Goal: Information Seeking & Learning: Check status

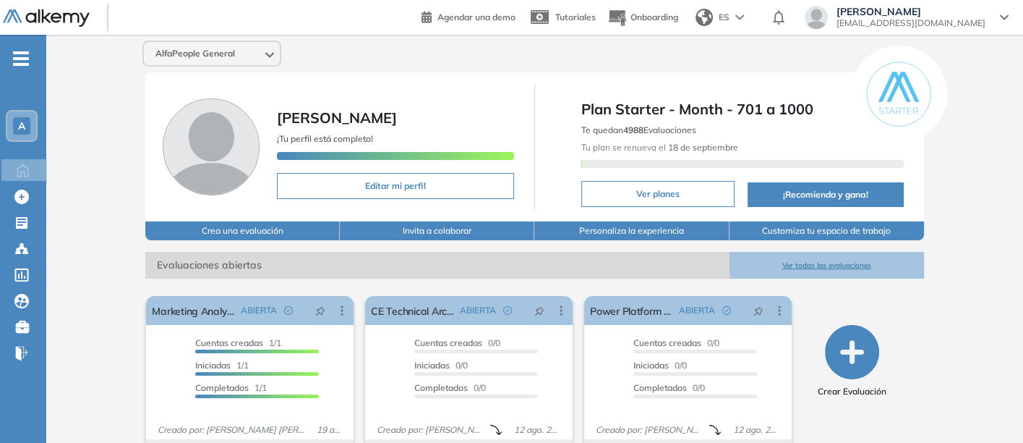
click at [815, 259] on button "Ver todas las evaluaciones" at bounding box center [827, 265] width 195 height 27
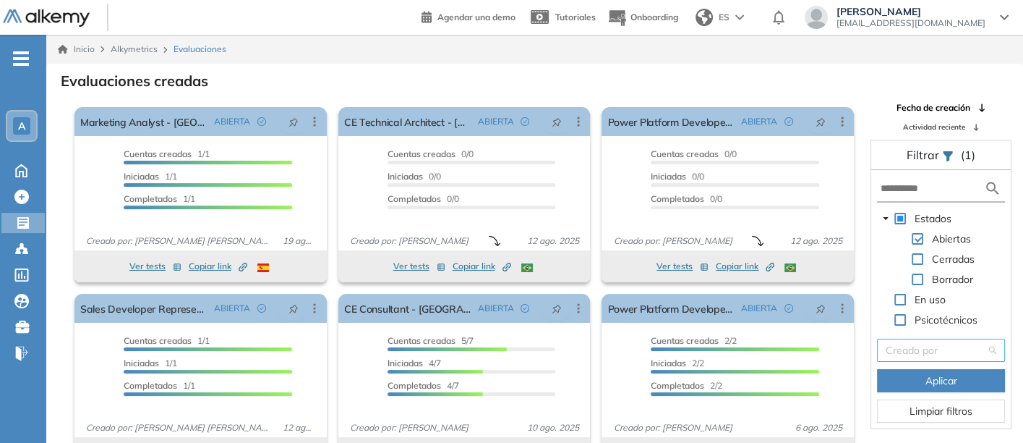
click at [941, 349] on input "search" at bounding box center [936, 350] width 101 height 22
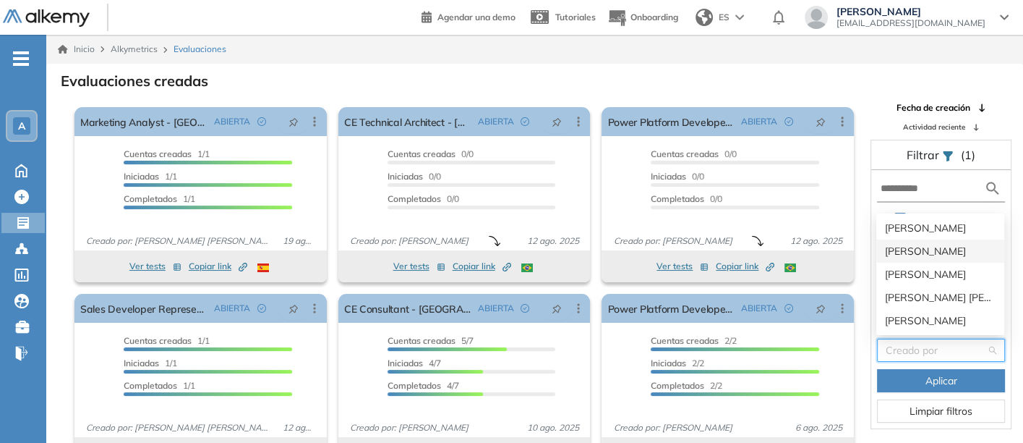
click at [926, 250] on div "[PERSON_NAME]" at bounding box center [940, 251] width 111 height 16
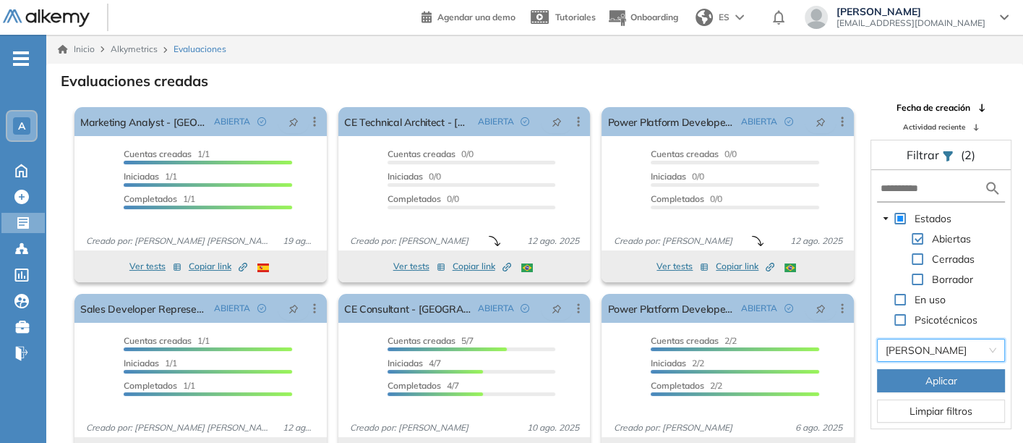
click at [921, 375] on button "Aplicar" at bounding box center [941, 380] width 128 height 23
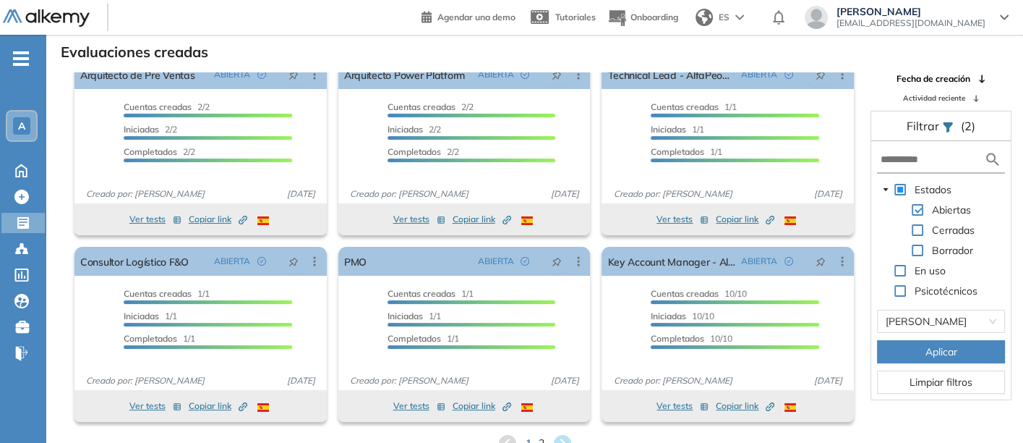
scroll to position [35, 0]
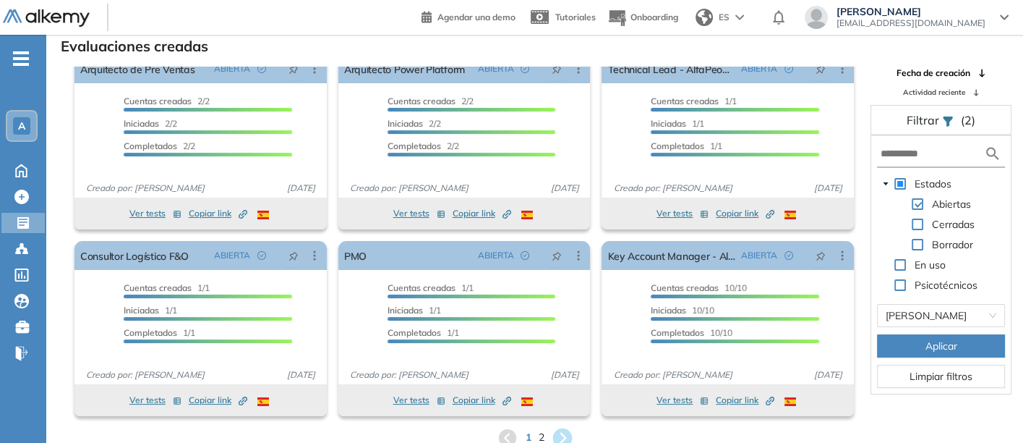
click at [560, 430] on icon at bounding box center [563, 437] width 20 height 20
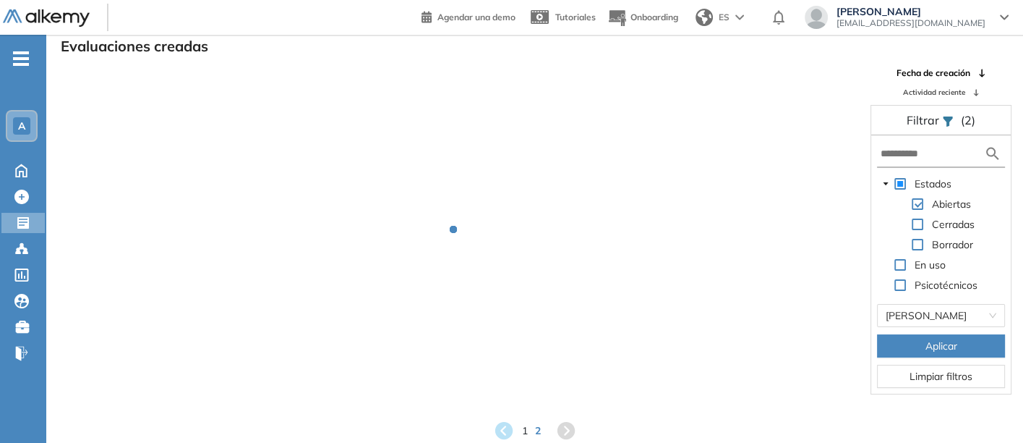
scroll to position [0, 0]
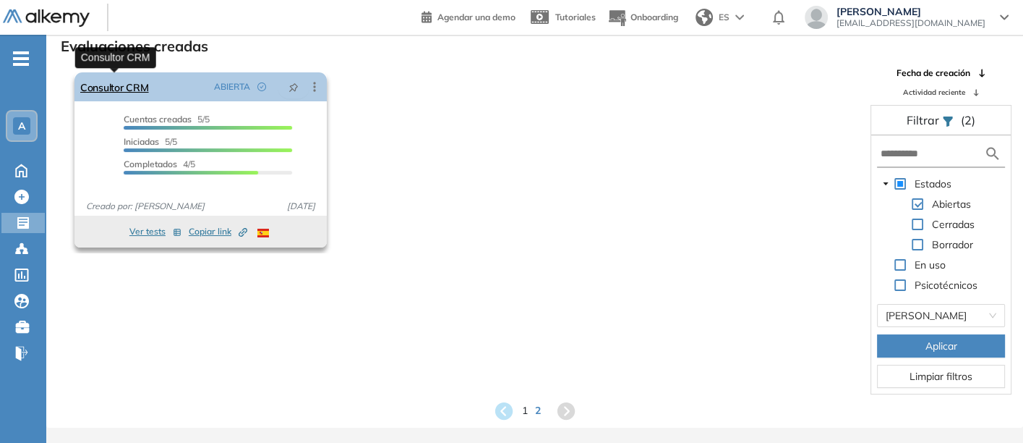
click at [97, 86] on link "Consultor CRM" at bounding box center [114, 86] width 69 height 29
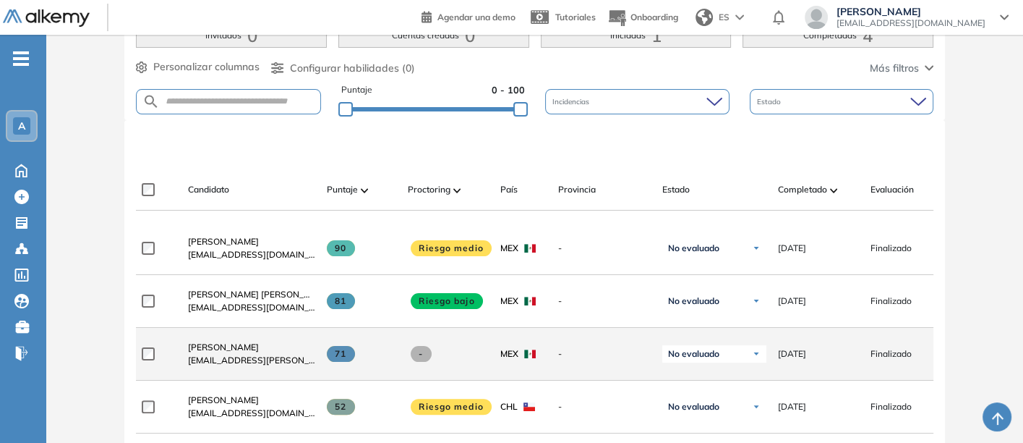
scroll to position [401, 0]
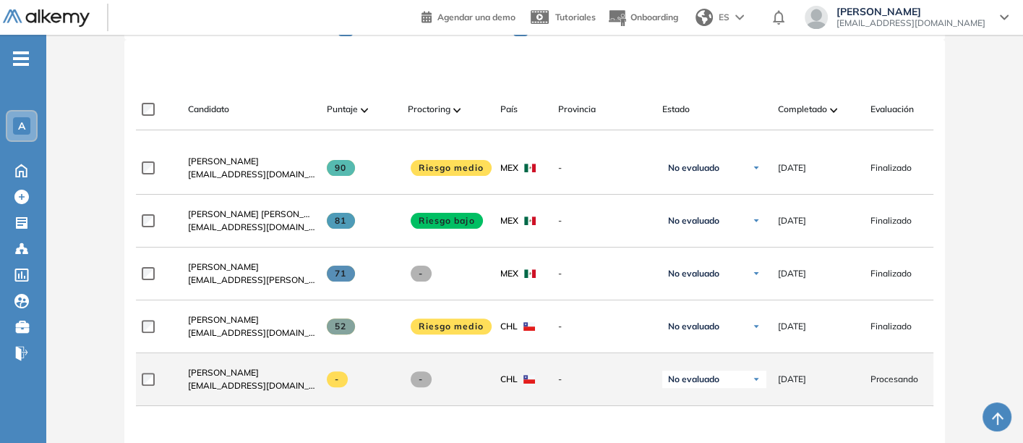
click at [194, 358] on div "[PERSON_NAME] [EMAIL_ADDRESS][DOMAIN_NAME]" at bounding box center [245, 378] width 139 height 49
click at [215, 372] on span "[PERSON_NAME]" at bounding box center [223, 372] width 71 height 11
click at [215, 372] on div "¿Permitir descargar certificado y ver resultados? Solo para quienes hayan compl…" at bounding box center [534, 161] width 977 height 1056
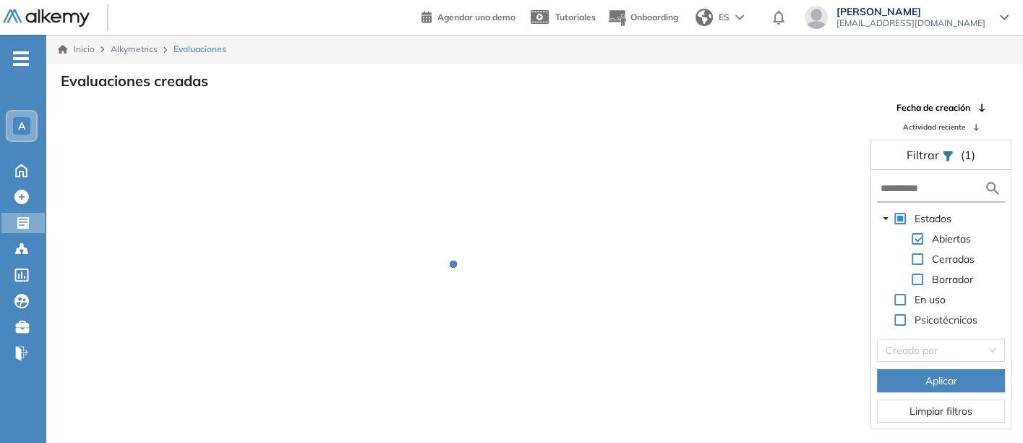
scroll to position [35, 0]
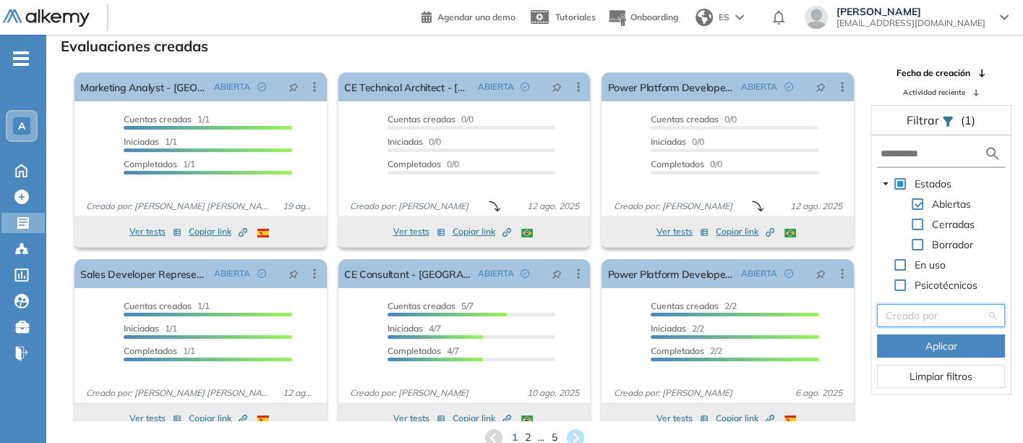
click at [926, 315] on input "search" at bounding box center [936, 315] width 101 height 22
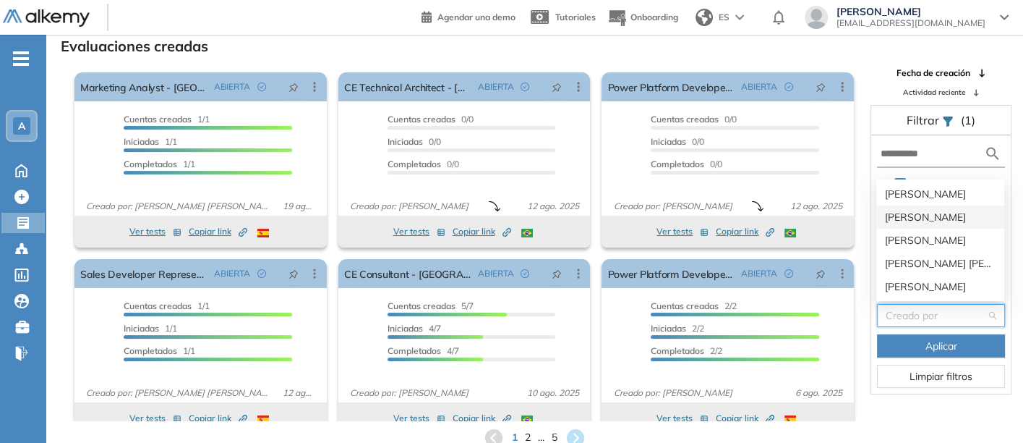
click at [911, 214] on div "[PERSON_NAME]" at bounding box center [940, 217] width 111 height 16
click at [911, 216] on div "Cerradas" at bounding box center [927, 226] width 101 height 20
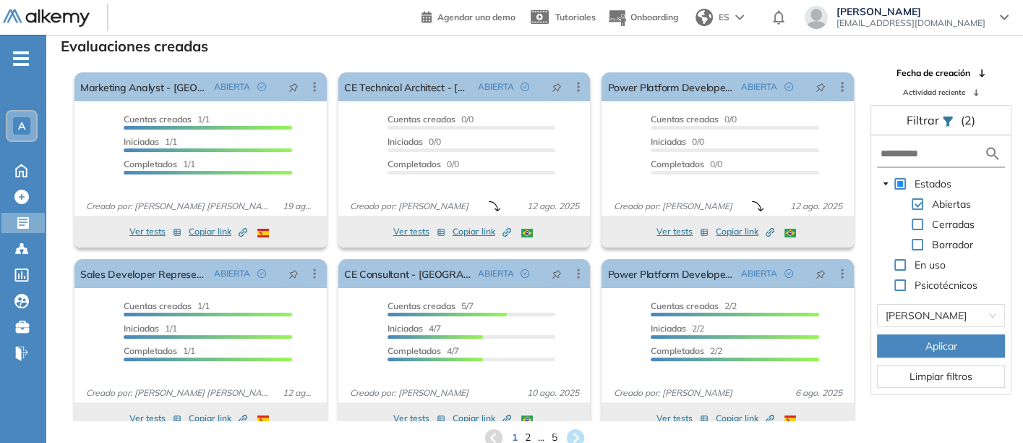
click at [576, 437] on icon at bounding box center [575, 436] width 17 height 17
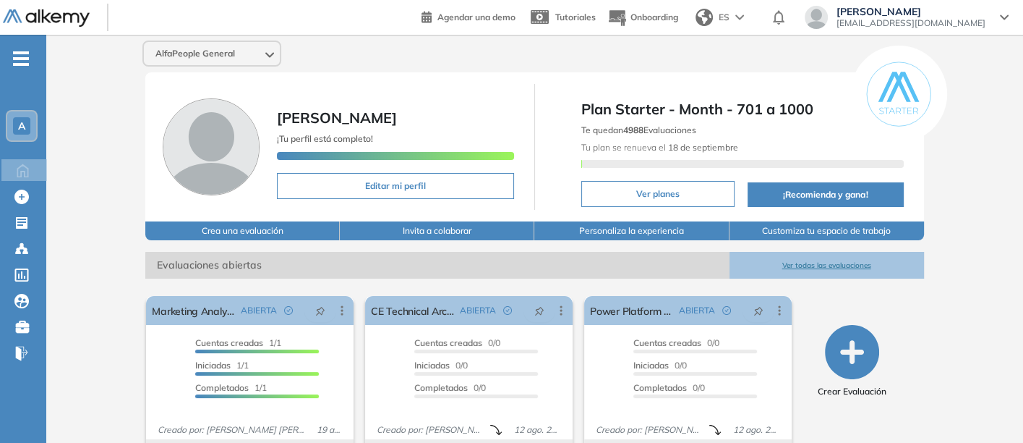
click at [822, 259] on button "Ver todas las evaluaciones" at bounding box center [827, 265] width 195 height 27
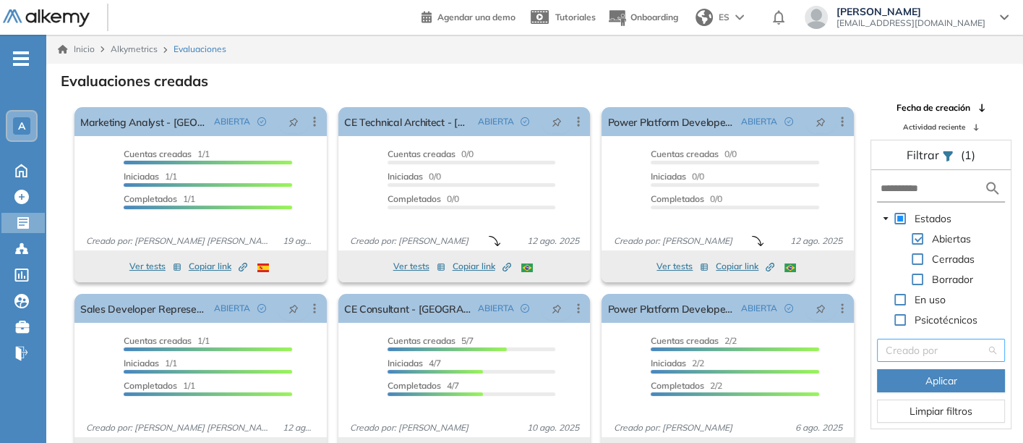
click at [913, 346] on input "search" at bounding box center [936, 350] width 101 height 22
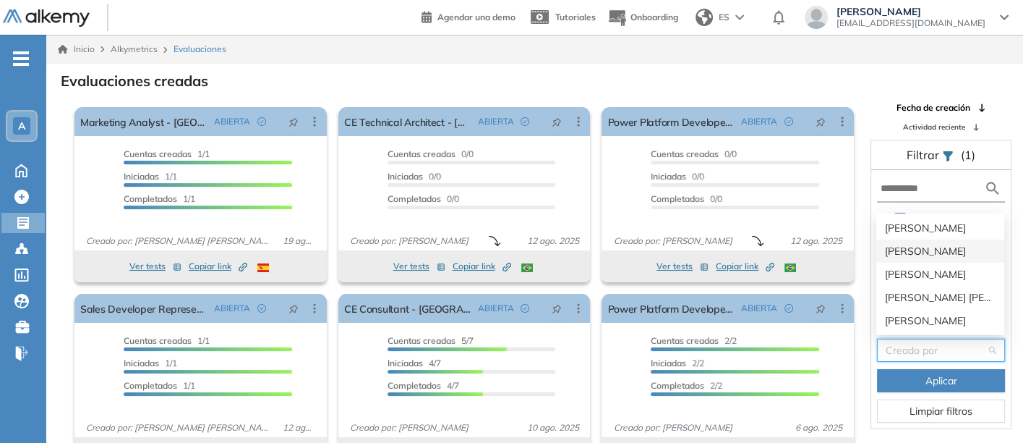
click at [908, 243] on div "[PERSON_NAME]" at bounding box center [940, 251] width 111 height 16
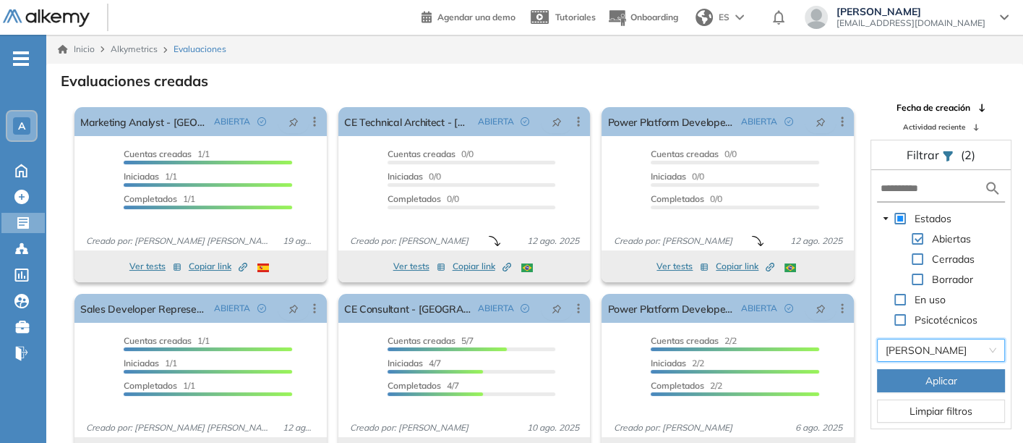
click at [919, 375] on button "Aplicar" at bounding box center [941, 380] width 128 height 23
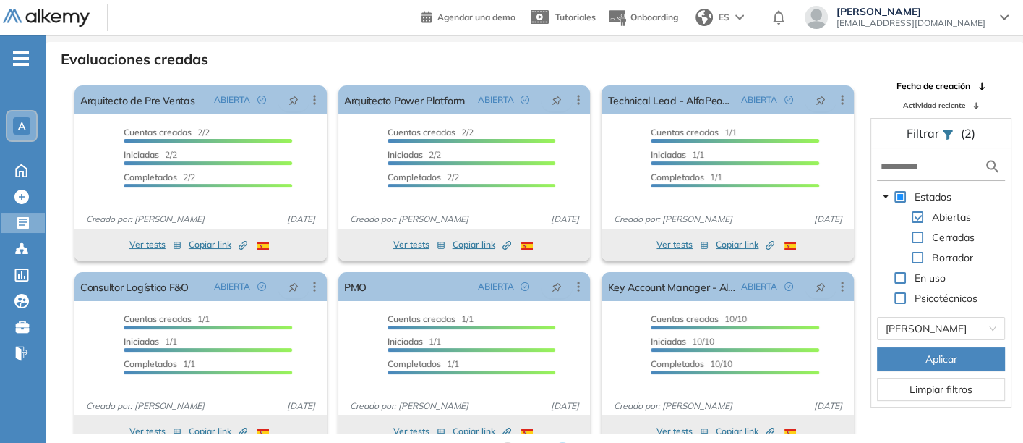
scroll to position [35, 0]
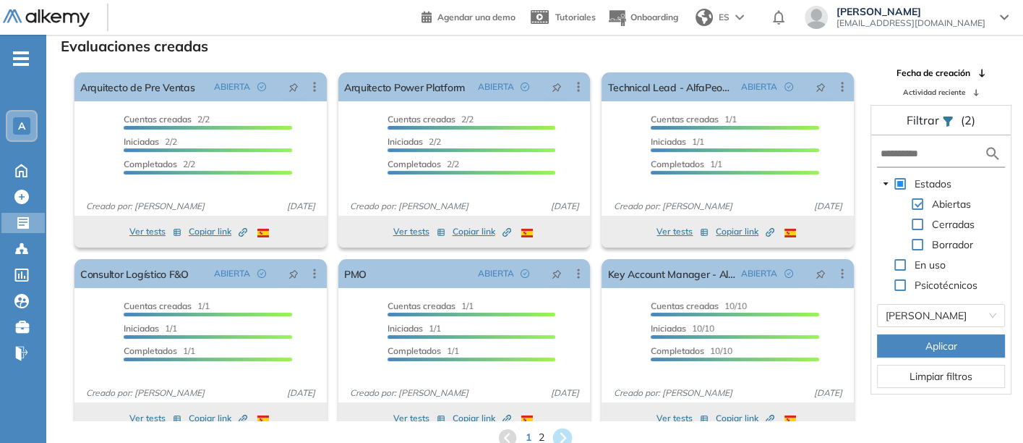
click at [561, 429] on icon at bounding box center [563, 437] width 20 height 20
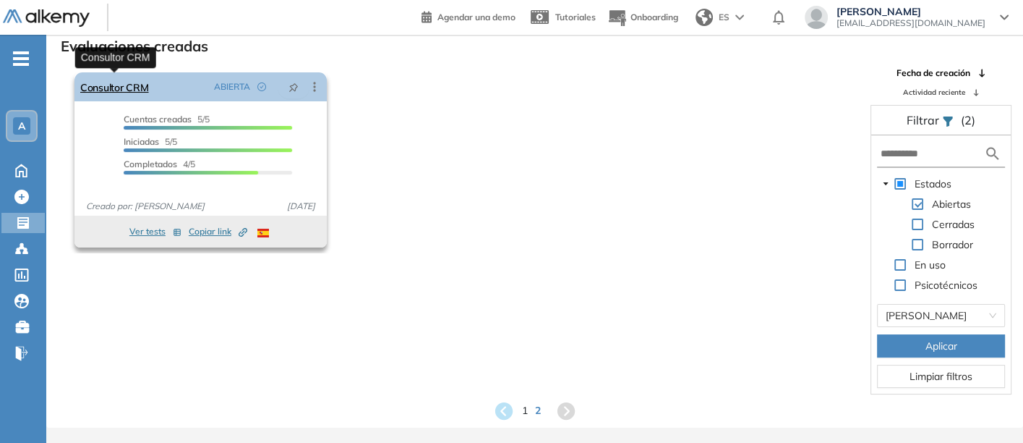
click at [112, 83] on link "Consultor CRM" at bounding box center [114, 86] width 69 height 29
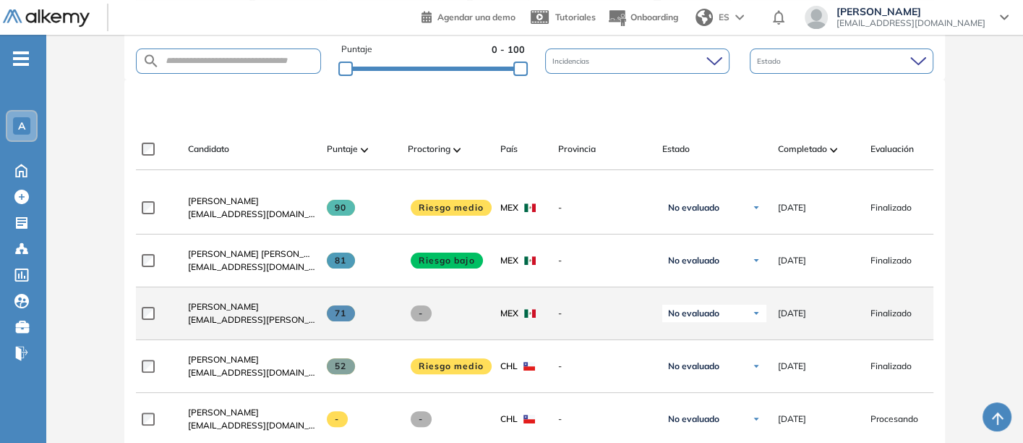
scroll to position [401, 0]
